Goal: Find specific page/section: Find specific page/section

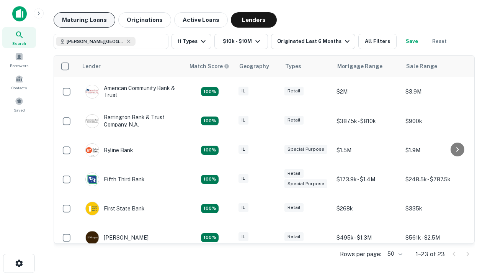
click at [84, 20] on button "Maturing Loans" at bounding box center [85, 19] width 62 height 15
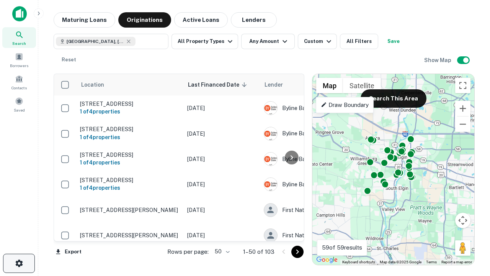
click at [19, 263] on icon "button" at bounding box center [19, 262] width 9 height 9
